Goal: Check status: Check status

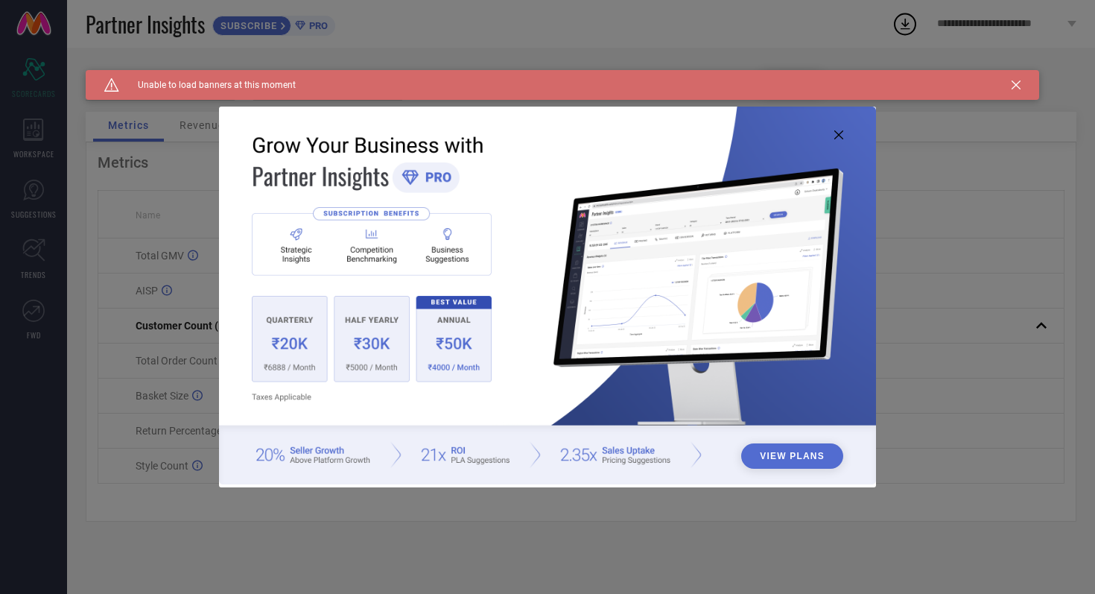
click at [837, 136] on icon at bounding box center [838, 134] width 9 height 9
